Goal: Task Accomplishment & Management: Manage account settings

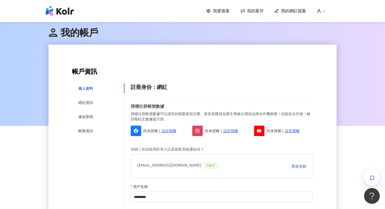
click at [260, 8] on div "我要接案 我的案件 我的網紅檔案" at bounding box center [192, 11] width 298 height 10
click at [258, 10] on span "我的案件" at bounding box center [255, 11] width 17 height 6
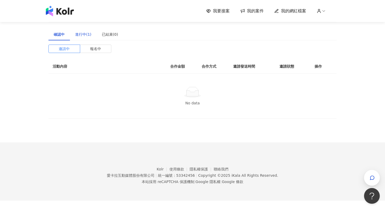
click at [83, 33] on div "進行中(1)" at bounding box center [83, 34] width 16 height 6
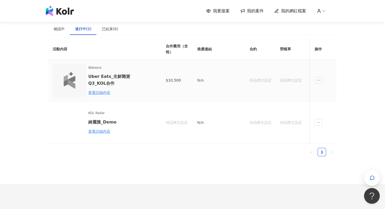
scroll to position [5, 0]
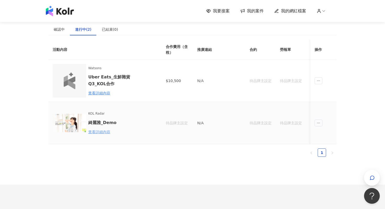
click at [103, 133] on div "查看詳細內容" at bounding box center [111, 132] width 46 height 6
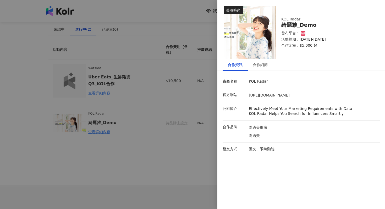
click at [103, 156] on div at bounding box center [192, 104] width 385 height 209
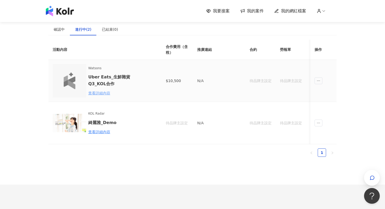
click at [104, 94] on div "查看詳細內容" at bounding box center [111, 93] width 46 height 6
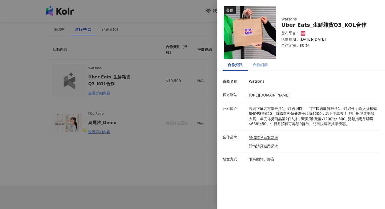
click at [260, 60] on div "合作細節" at bounding box center [260, 65] width 25 height 12
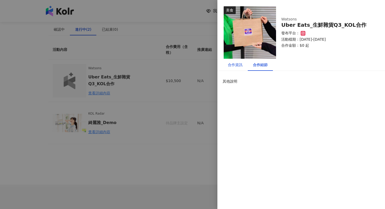
click at [240, 66] on div "合作資訊" at bounding box center [235, 65] width 15 height 6
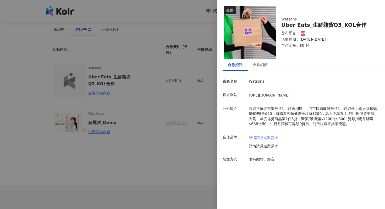
click at [264, 138] on link "詳情請見進案需求" at bounding box center [263, 137] width 29 height 5
drag, startPoint x: 278, startPoint y: 145, endPoint x: 250, endPoint y: 147, distance: 28.3
click at [250, 147] on div "詳情請見進案需求 詳情請見進案需求" at bounding box center [312, 142] width 131 height 14
copy p "詳情請見進案需求"
click at [166, 179] on div at bounding box center [192, 104] width 385 height 209
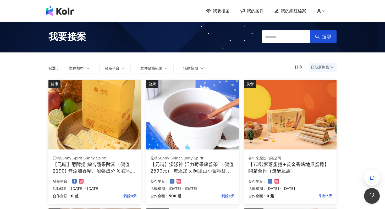
click at [250, 7] on div "我要接案 我的案件 我的網紅檔案" at bounding box center [192, 11] width 298 height 10
click at [250, 8] on span "我的案件" at bounding box center [255, 11] width 17 height 6
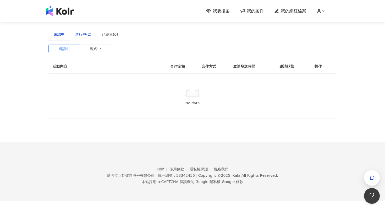
click at [85, 36] on div "進行中(2)" at bounding box center [83, 34] width 16 height 6
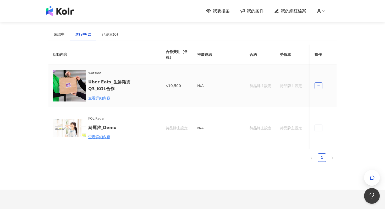
click at [319, 86] on icon "ellipsis" at bounding box center [318, 86] width 4 height 4
click at [100, 99] on div "查看詳細內容" at bounding box center [111, 98] width 46 height 6
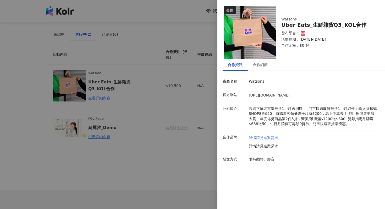
click at [264, 136] on link "詳情請見進案需求" at bounding box center [263, 137] width 29 height 5
